Goal: Navigation & Orientation: Find specific page/section

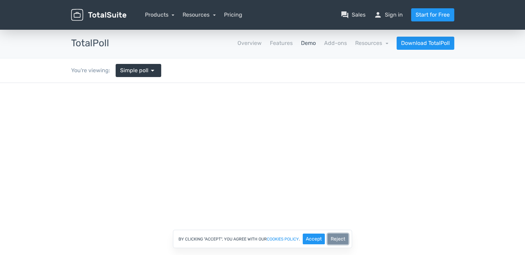
click at [336, 241] on button "Reject" at bounding box center [338, 238] width 21 height 11
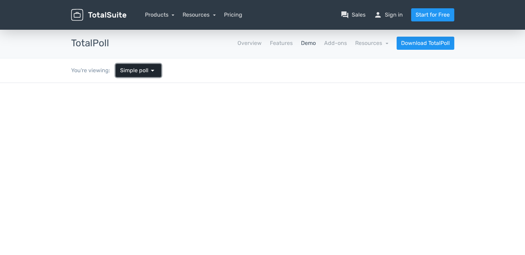
click at [145, 76] on link "Simple poll arrow_drop_down" at bounding box center [139, 70] width 46 height 13
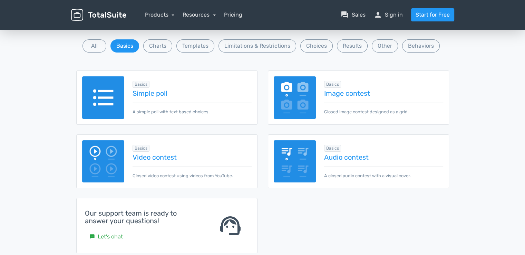
scroll to position [86, 0]
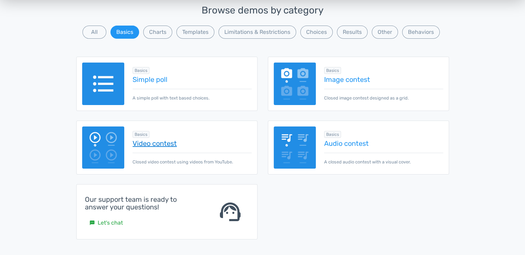
click at [166, 143] on link "Video contest" at bounding box center [192, 143] width 119 height 8
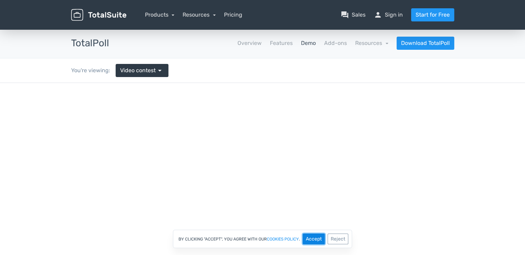
click at [319, 241] on button "Accept" at bounding box center [314, 238] width 22 height 11
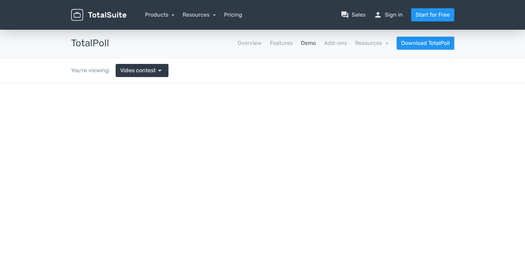
click at [244, 144] on html at bounding box center [262, 210] width 525 height 255
